Goal: Task Accomplishment & Management: Use online tool/utility

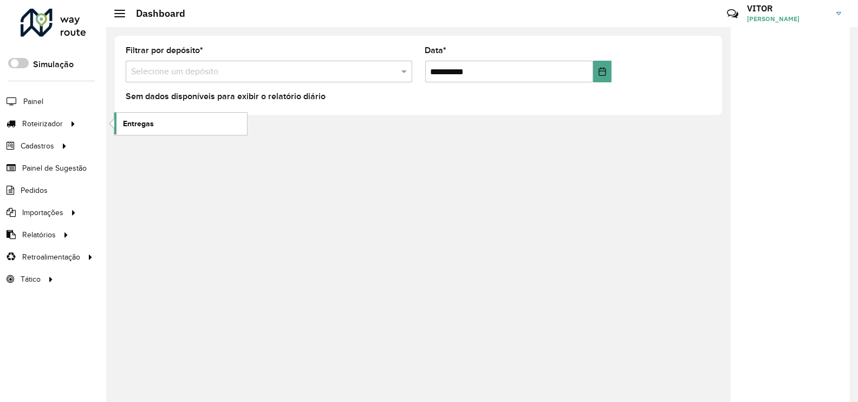
click at [142, 123] on span "Entregas" at bounding box center [138, 123] width 31 height 11
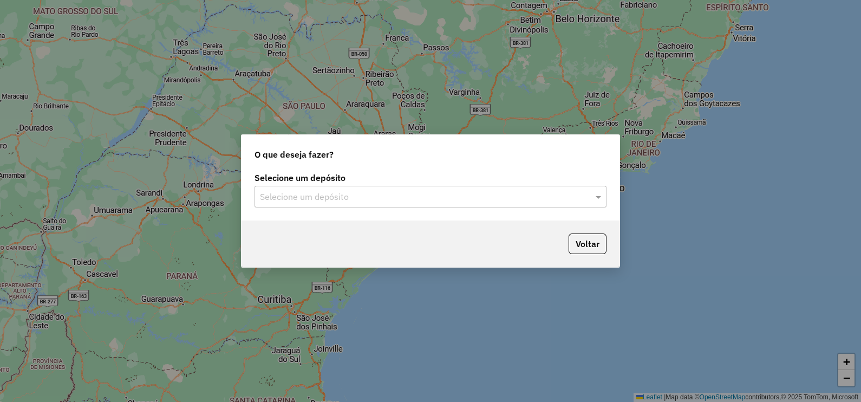
click at [401, 198] on input "text" at bounding box center [420, 197] width 320 height 13
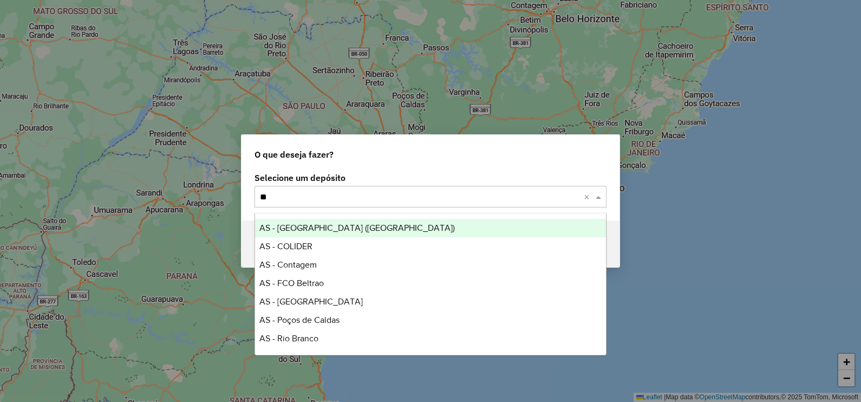
type input "*"
